Goal: Use online tool/utility: Utilize a website feature to perform a specific function

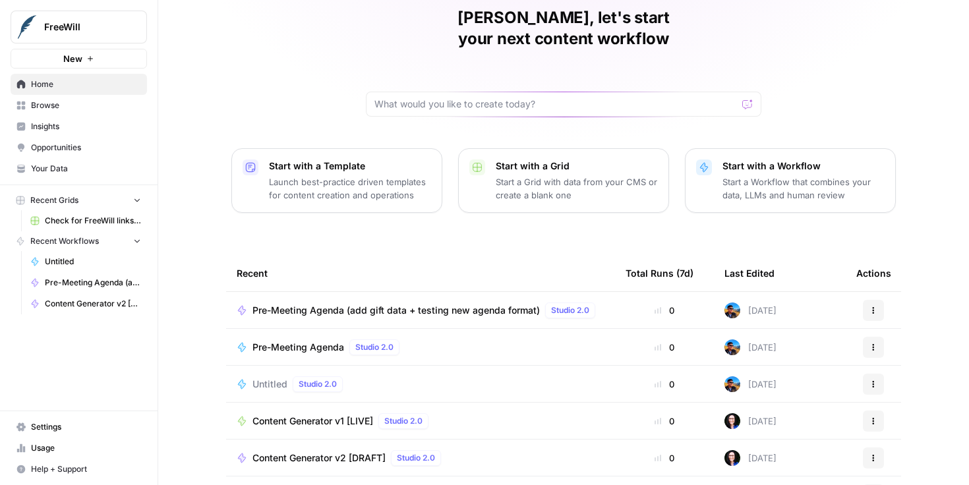
scroll to position [100, 0]
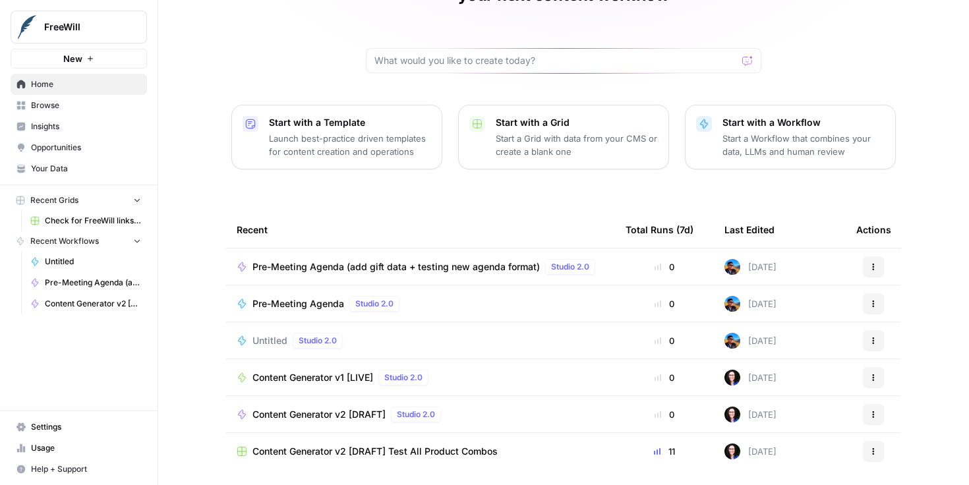
click at [452, 260] on span "Pre-Meeting Agenda (add gift data + testing new agenda format)" at bounding box center [397, 266] width 288 height 13
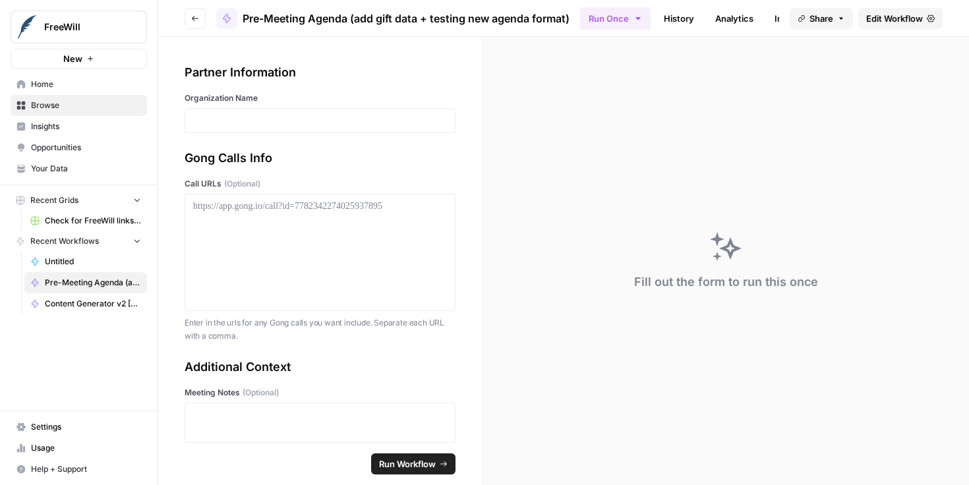
click at [876, 17] on span "Edit Workflow" at bounding box center [895, 18] width 57 height 13
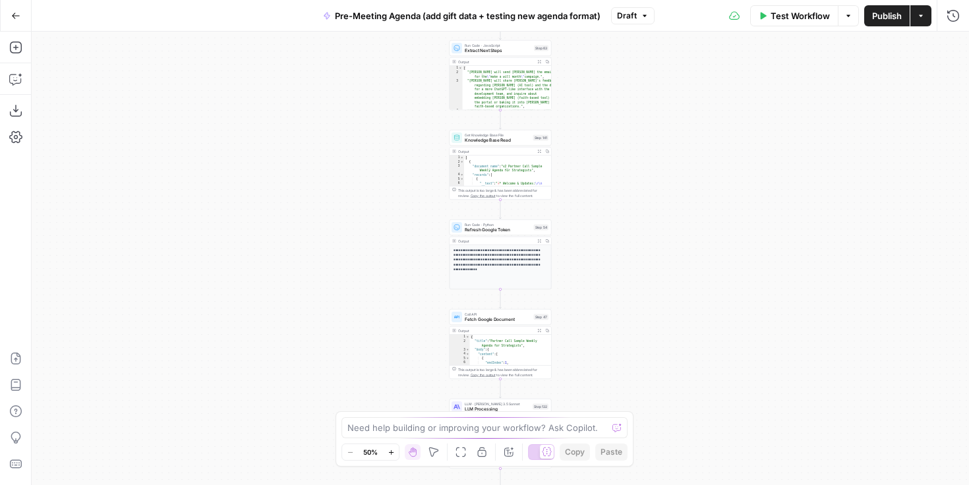
click at [800, 22] on span "Test Workflow" at bounding box center [800, 15] width 59 height 13
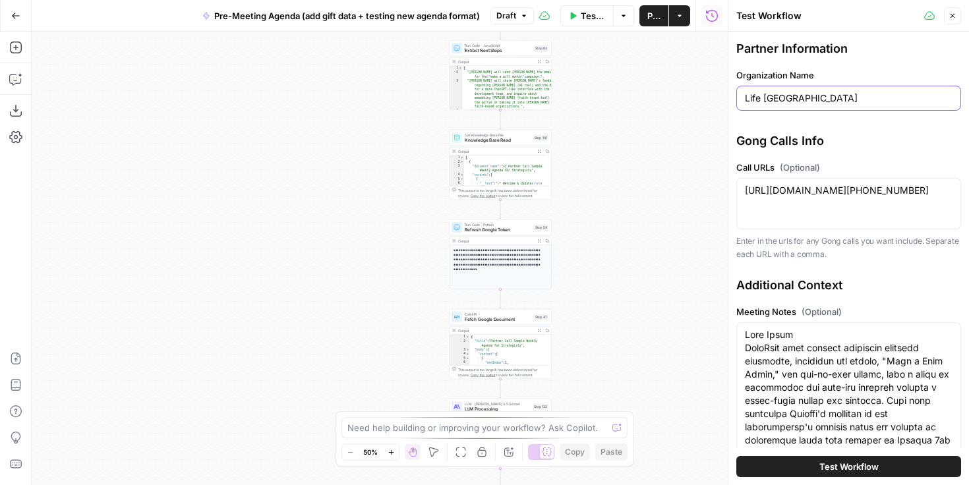
click at [843, 97] on input "Life [GEOGRAPHIC_DATA]" at bounding box center [849, 98] width 208 height 13
type input "Life [GEOGRAPHIC_DATA]"
click at [894, 154] on div "Gong Calls Info Call URLs (Optional) [URL][DOMAIN_NAME][PHONE_NUMBER] [URL][DOM…" at bounding box center [849, 196] width 225 height 129
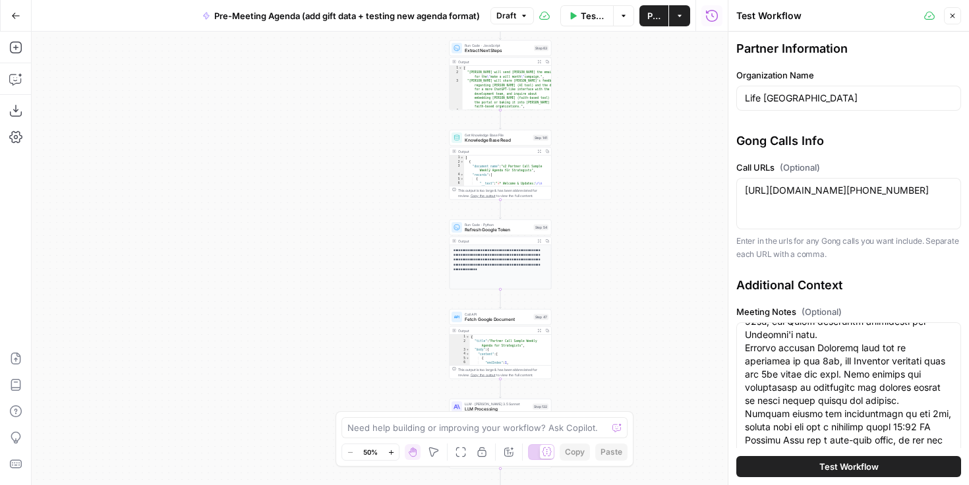
click at [878, 466] on span "Test Workflow" at bounding box center [849, 466] width 59 height 13
